Goal: Task Accomplishment & Management: Manage account settings

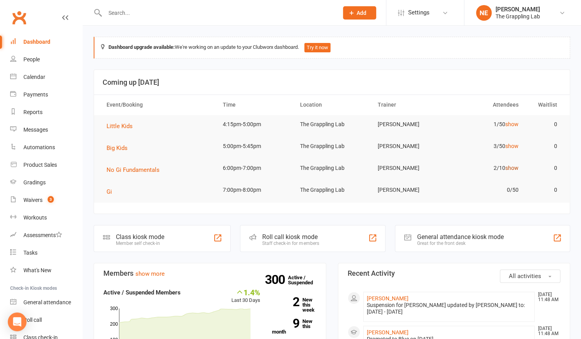
click at [511, 168] on link "show" at bounding box center [512, 168] width 13 height 6
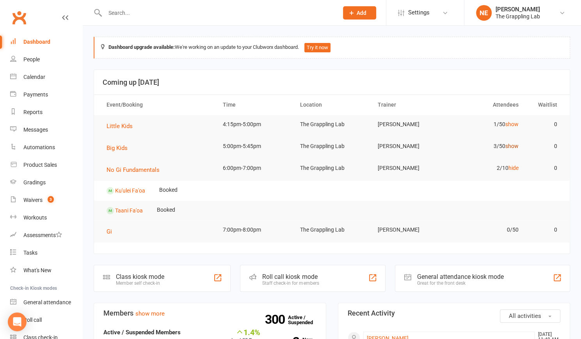
click at [512, 145] on link "show" at bounding box center [512, 146] width 13 height 6
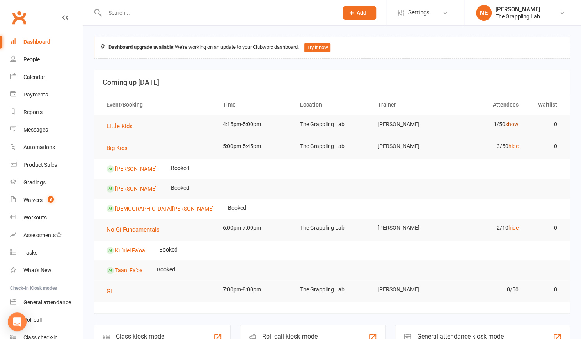
click at [512, 123] on link "show" at bounding box center [512, 124] width 13 height 6
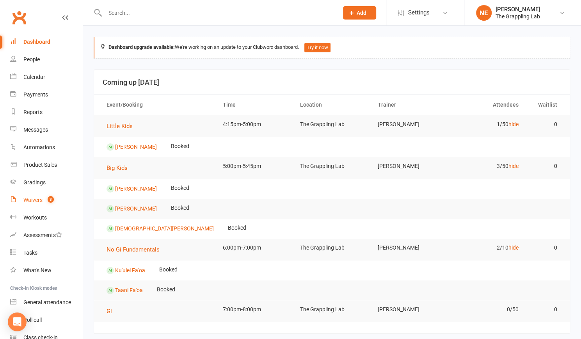
click at [32, 202] on div "Waivers" at bounding box center [32, 200] width 19 height 6
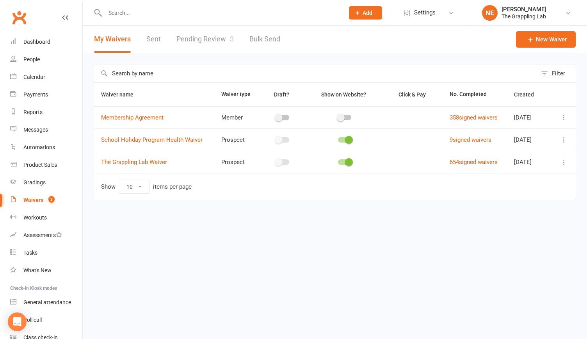
click at [197, 47] on link "Pending Review 3" at bounding box center [204, 39] width 57 height 27
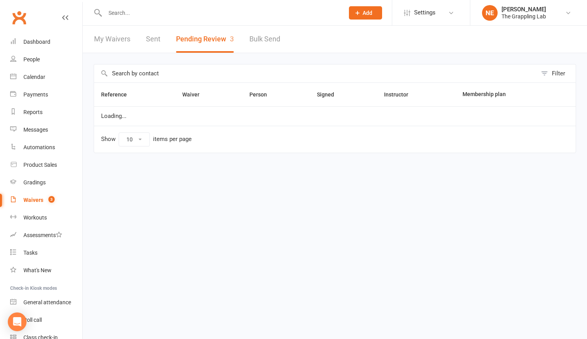
select select "25"
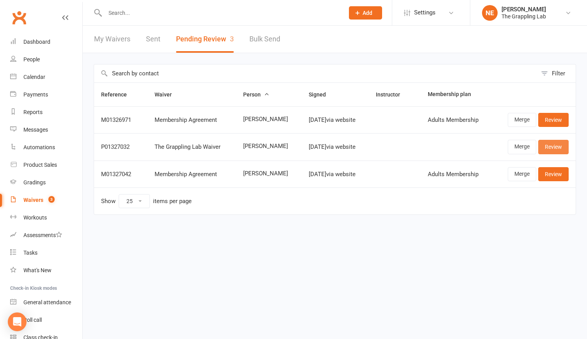
click at [556, 146] on link "Review" at bounding box center [553, 147] width 30 height 14
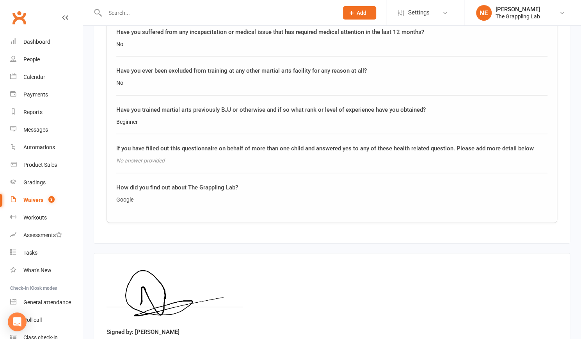
scroll to position [972, 0]
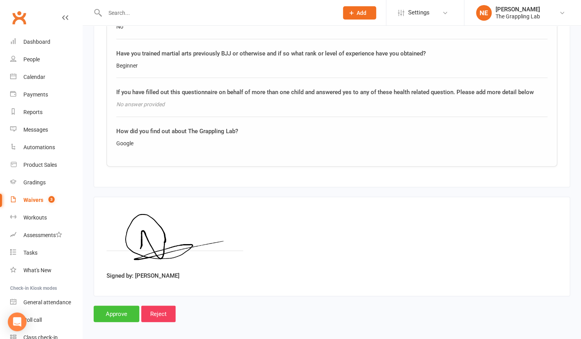
click at [112, 306] on input "Approve" at bounding box center [117, 314] width 46 height 16
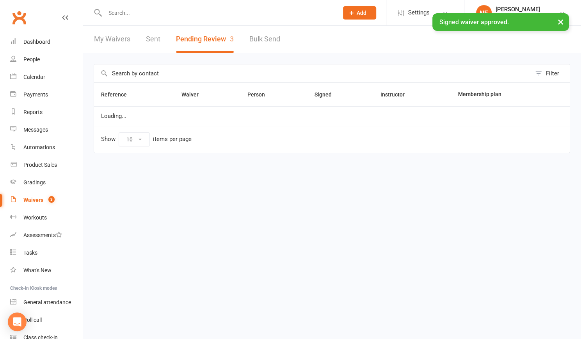
select select "25"
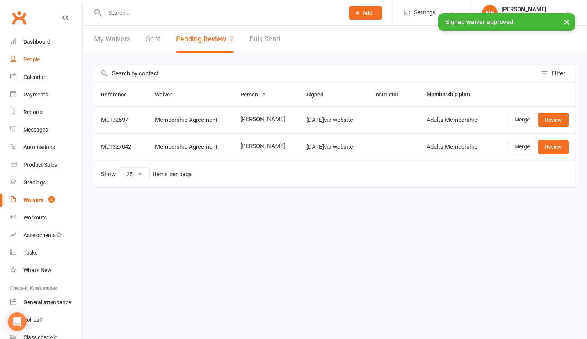
click at [34, 57] on div "People" at bounding box center [31, 59] width 16 height 6
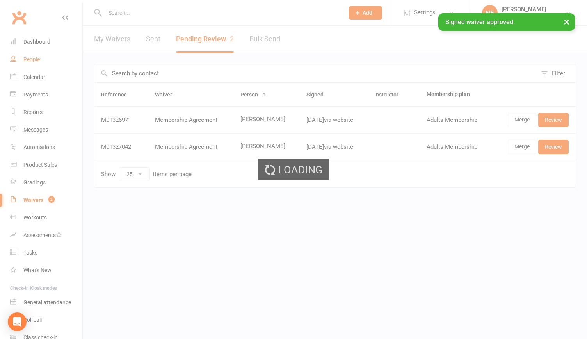
select select "100"
